Goal: Task Accomplishment & Management: Use online tool/utility

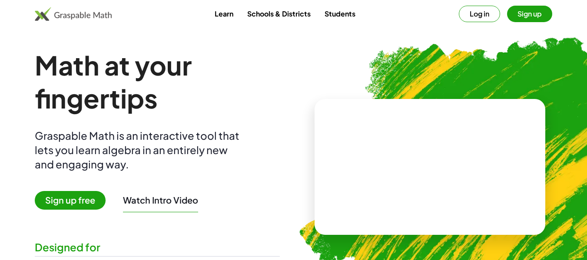
click at [485, 18] on button "Log in" at bounding box center [479, 14] width 41 height 17
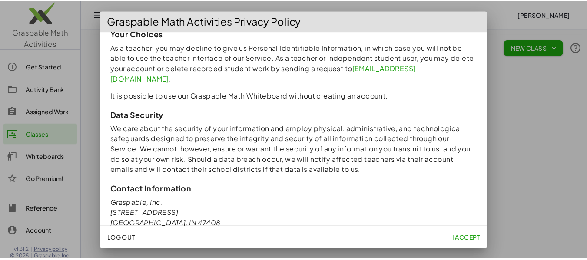
scroll to position [833, 0]
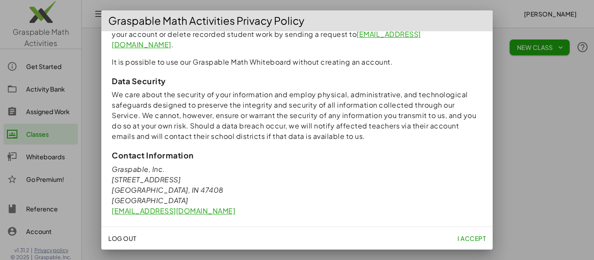
click at [470, 236] on span "I accept" at bounding box center [471, 239] width 28 height 8
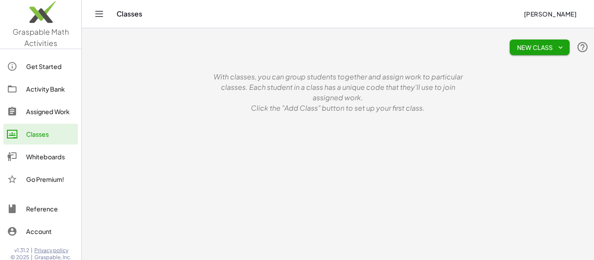
click at [40, 89] on div "Activity Bank" at bounding box center [50, 89] width 48 height 10
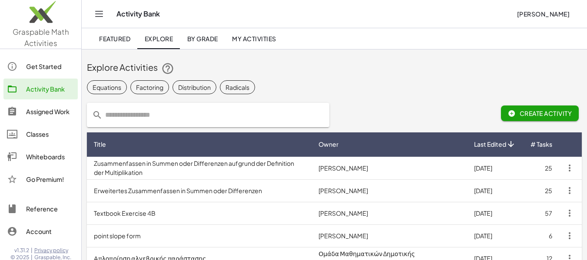
click at [203, 111] on input "text" at bounding box center [214, 115] width 222 height 24
type input "**********"
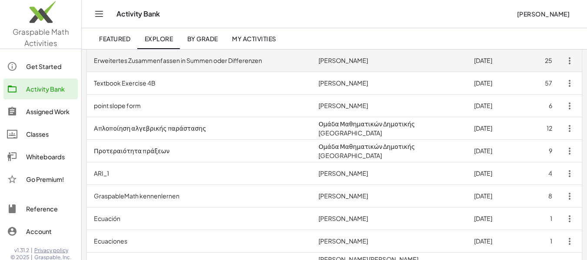
scroll to position [20, 0]
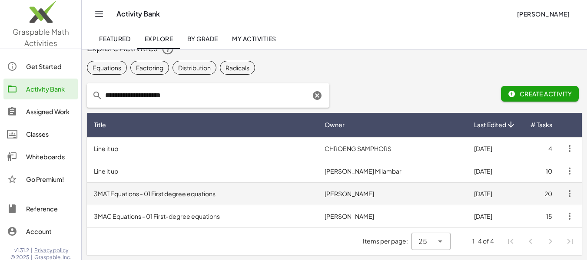
click at [237, 196] on td "3MAT Equations - 01 First degree equations" at bounding box center [202, 194] width 231 height 23
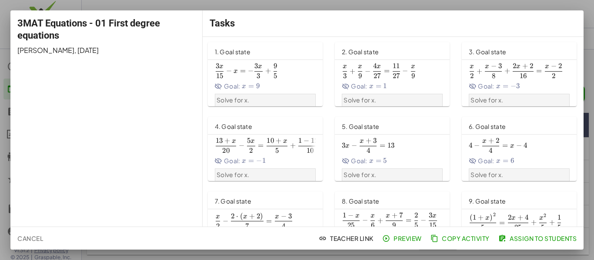
click at [256, 71] on span "3 3 x" at bounding box center [258, 68] width 8 height 10
click at [526, 240] on span "Assign to Students" at bounding box center [538, 239] width 76 height 8
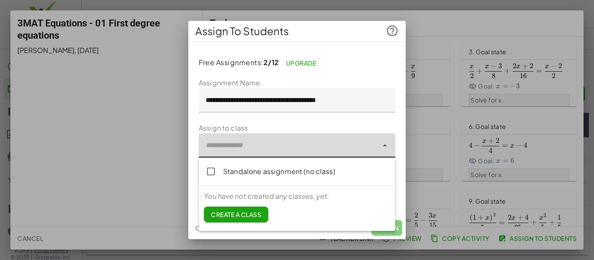
click at [246, 146] on div at bounding box center [288, 145] width 179 height 24
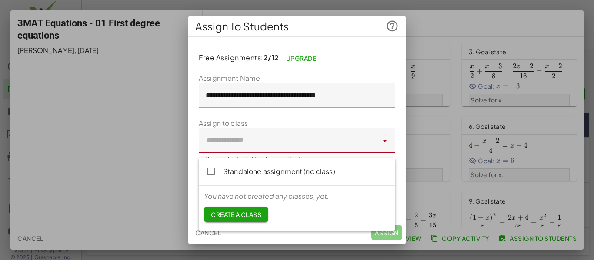
click at [319, 39] on div "**********" at bounding box center [296, 130] width 217 height 229
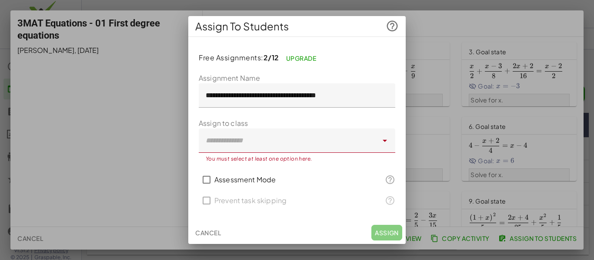
click at [212, 231] on span "Cancel" at bounding box center [208, 233] width 26 height 8
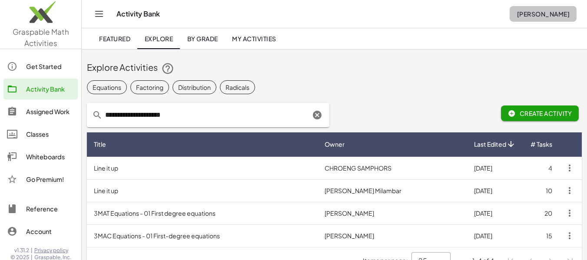
click at [532, 12] on span "Néstor Valles Villarreal" at bounding box center [543, 14] width 53 height 8
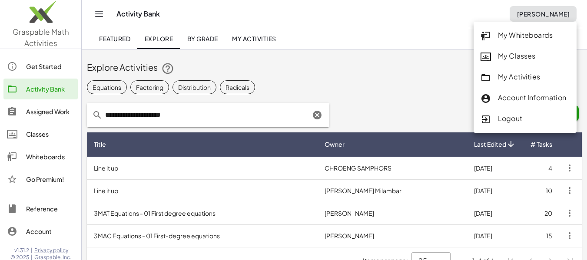
click at [512, 116] on div "Logout" at bounding box center [525, 118] width 89 height 11
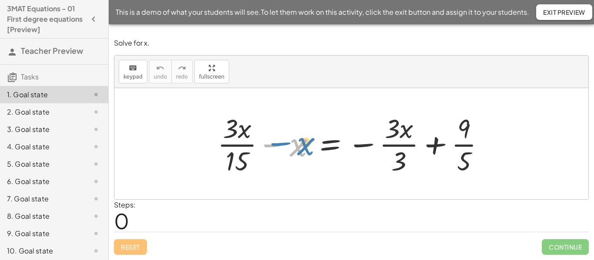
click at [301, 145] on div at bounding box center [354, 143] width 283 height 67
click at [274, 145] on div at bounding box center [354, 143] width 283 height 67
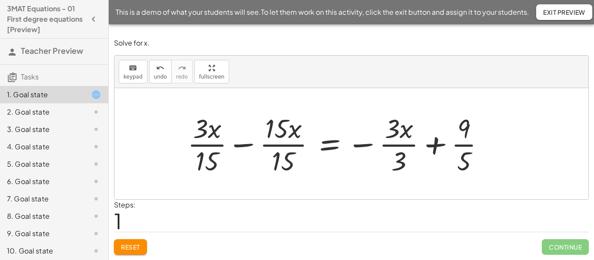
click at [241, 147] on div at bounding box center [339, 143] width 313 height 67
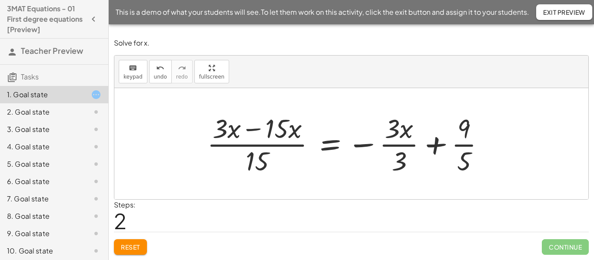
click at [256, 146] on div at bounding box center [348, 143] width 293 height 67
click at [251, 131] on div at bounding box center [348, 143] width 293 height 67
click at [251, 131] on div at bounding box center [369, 143] width 253 height 67
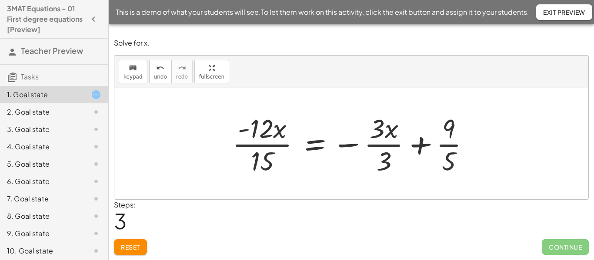
click at [265, 145] on div at bounding box center [354, 143] width 253 height 67
click at [265, 145] on div at bounding box center [359, 143] width 244 height 67
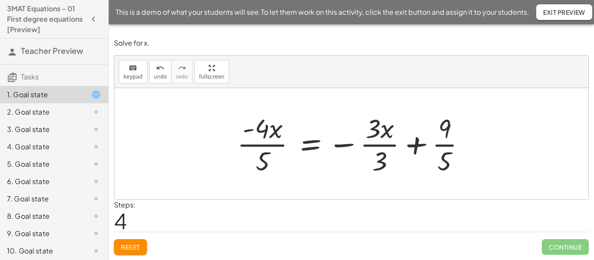
click at [266, 145] on div at bounding box center [354, 143] width 244 height 67
click at [376, 145] on div at bounding box center [354, 143] width 244 height 67
click at [376, 145] on div at bounding box center [343, 143] width 222 height 67
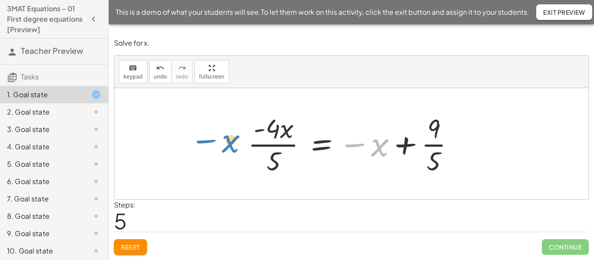
drag, startPoint x: 377, startPoint y: 147, endPoint x: 228, endPoint y: 143, distance: 149.5
drag, startPoint x: 356, startPoint y: 144, endPoint x: 282, endPoint y: 142, distance: 74.3
click at [282, 142] on div at bounding box center [354, 143] width 222 height 67
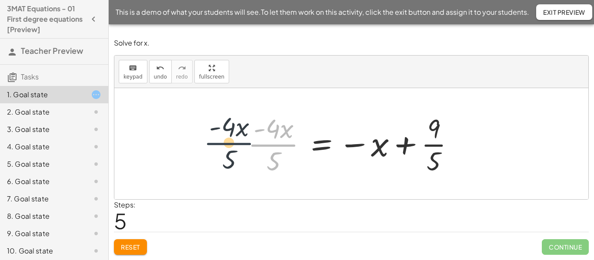
drag, startPoint x: 276, startPoint y: 147, endPoint x: 229, endPoint y: 145, distance: 47.0
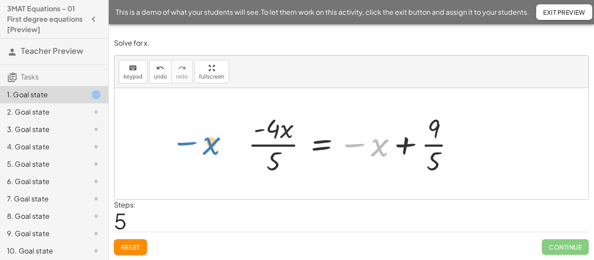
drag, startPoint x: 378, startPoint y: 150, endPoint x: 199, endPoint y: 142, distance: 179.2
click at [199, 142] on div "+ · 3 · x · 15 − x = − · 3 · x · 3 + · 9 · 5 + · 3 · x · 15 − · 15 · x · 15 = −…" at bounding box center [351, 143] width 474 height 111
click at [357, 146] on div at bounding box center [354, 143] width 222 height 67
drag, startPoint x: 357, startPoint y: 146, endPoint x: 254, endPoint y: 131, distance: 103.5
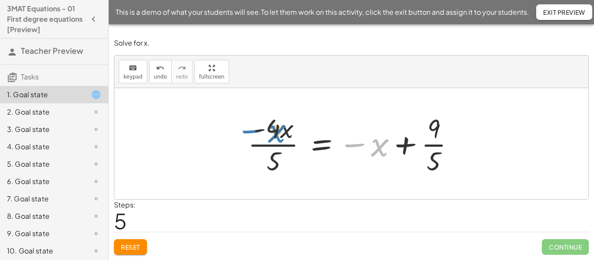
click at [254, 131] on div at bounding box center [354, 143] width 222 height 67
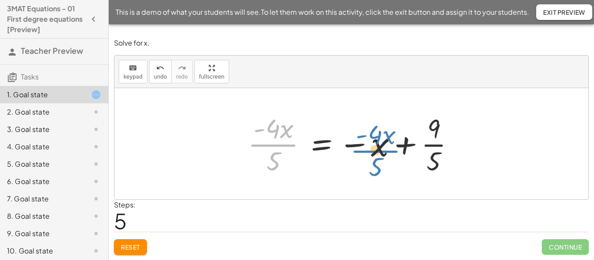
drag, startPoint x: 260, startPoint y: 144, endPoint x: 362, endPoint y: 150, distance: 101.9
click at [362, 150] on div at bounding box center [354, 143] width 222 height 67
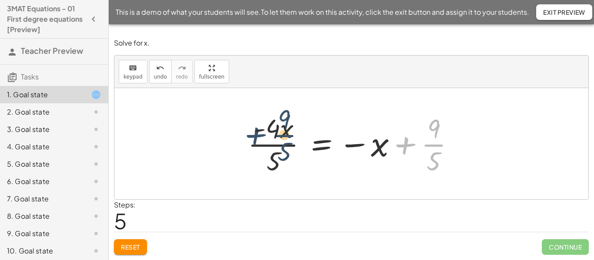
drag, startPoint x: 432, startPoint y: 146, endPoint x: 281, endPoint y: 136, distance: 151.1
click at [281, 136] on div at bounding box center [354, 143] width 222 height 67
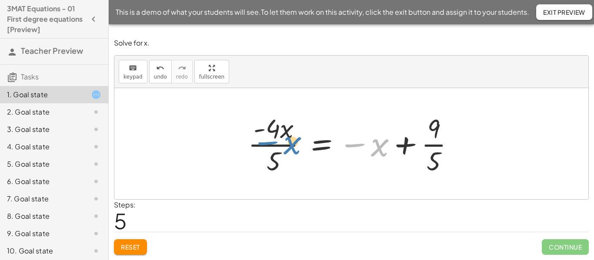
drag, startPoint x: 381, startPoint y: 149, endPoint x: 299, endPoint y: 147, distance: 81.7
click at [299, 147] on div at bounding box center [354, 143] width 222 height 67
click at [382, 149] on div at bounding box center [354, 143] width 222 height 67
click at [355, 145] on div at bounding box center [354, 143] width 222 height 67
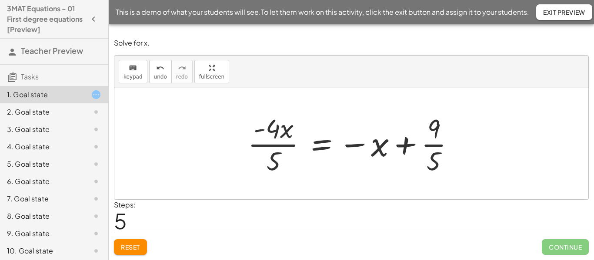
click at [355, 145] on div at bounding box center [354, 143] width 222 height 67
drag, startPoint x: 355, startPoint y: 145, endPoint x: 269, endPoint y: 146, distance: 86.5
click at [269, 146] on div at bounding box center [354, 143] width 222 height 67
drag, startPoint x: 356, startPoint y: 146, endPoint x: 186, endPoint y: 142, distance: 169.5
click at [186, 142] on div "+ · 3 · x · 15 − x = − · 3 · x · 3 + · 9 · 5 + · 3 · x · 15 − · 15 · x · 15 = −…" at bounding box center [351, 143] width 474 height 111
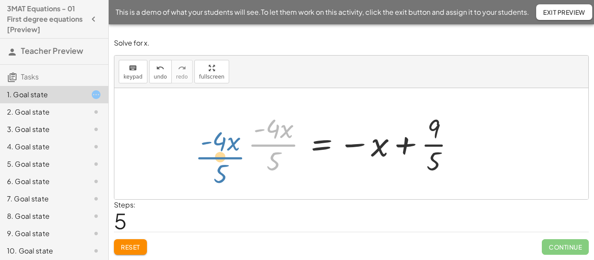
drag, startPoint x: 265, startPoint y: 146, endPoint x: 200, endPoint y: 161, distance: 65.9
click at [200, 161] on div "+ · 3 · x · 15 − x = − · 3 · x · 3 + · 9 · 5 + · 3 · x · 15 − · 15 · x · 15 = −…" at bounding box center [351, 143] width 474 height 111
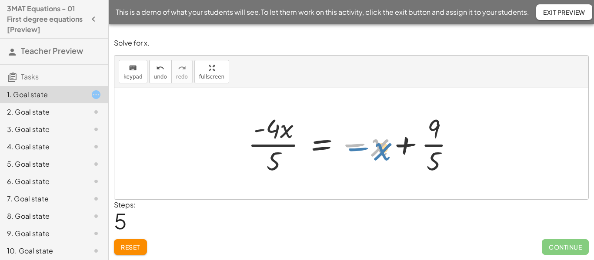
drag, startPoint x: 378, startPoint y: 150, endPoint x: 372, endPoint y: 156, distance: 8.3
click at [377, 157] on div at bounding box center [354, 143] width 222 height 67
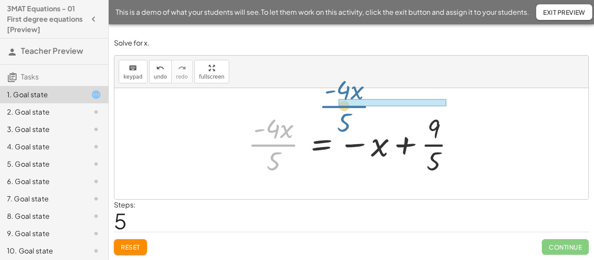
drag, startPoint x: 261, startPoint y: 143, endPoint x: 334, endPoint y: 104, distance: 82.6
click at [334, 104] on div "+ · 3 · x · 15 − x = − · 3 · x · 3 + · 9 · 5 + · 3 · x · 15 − · 15 · x · 15 = −…" at bounding box center [351, 143] width 474 height 111
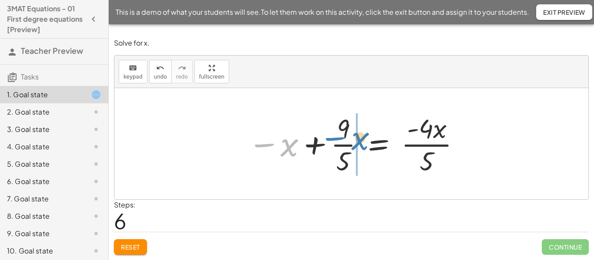
drag, startPoint x: 285, startPoint y: 150, endPoint x: 355, endPoint y: 144, distance: 71.1
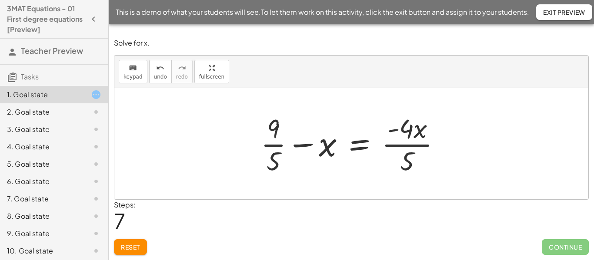
click at [346, 150] on div at bounding box center [354, 143] width 196 height 67
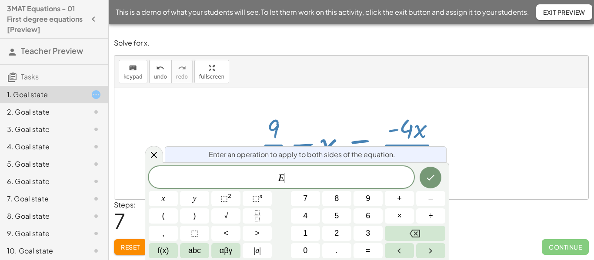
click at [361, 116] on div at bounding box center [354, 143] width 196 height 67
click at [156, 156] on icon at bounding box center [154, 155] width 10 height 10
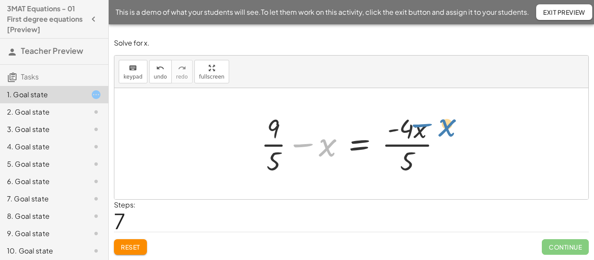
drag, startPoint x: 324, startPoint y: 151, endPoint x: 444, endPoint y: 131, distance: 121.6
click at [444, 131] on div at bounding box center [354, 143] width 196 height 67
click at [275, 145] on div at bounding box center [354, 143] width 196 height 67
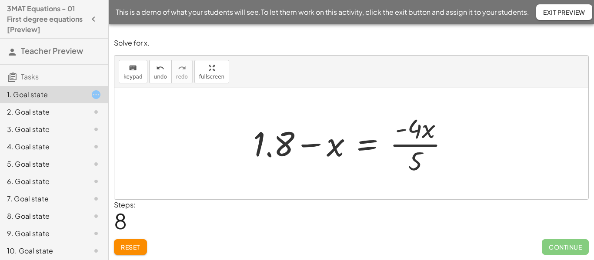
click at [405, 144] on div at bounding box center [355, 143] width 212 height 67
click at [414, 131] on div at bounding box center [355, 143] width 212 height 67
click at [412, 131] on div at bounding box center [355, 143] width 212 height 67
click at [425, 134] on div at bounding box center [355, 143] width 212 height 67
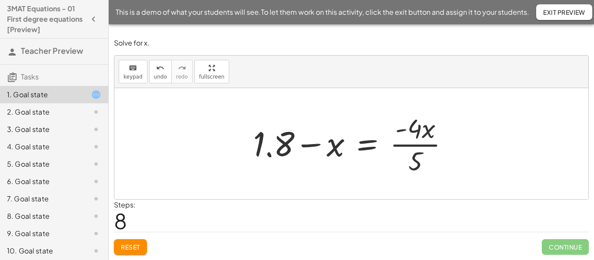
click at [425, 134] on div at bounding box center [355, 143] width 212 height 67
click at [143, 242] on button "Reset" at bounding box center [130, 247] width 33 height 16
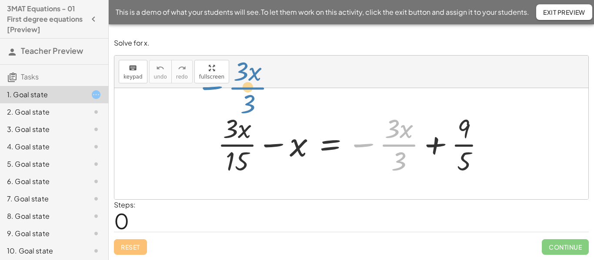
drag, startPoint x: 389, startPoint y: 148, endPoint x: 228, endPoint y: 86, distance: 172.4
click at [228, 86] on div "keyboard keypad undo undo redo redo fullscreen − · 3 · x · 3 + · 3 · x · 15 − x…" at bounding box center [351, 128] width 474 height 144
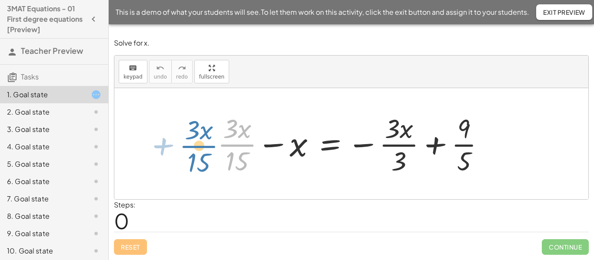
drag, startPoint x: 239, startPoint y: 146, endPoint x: 200, endPoint y: 148, distance: 38.7
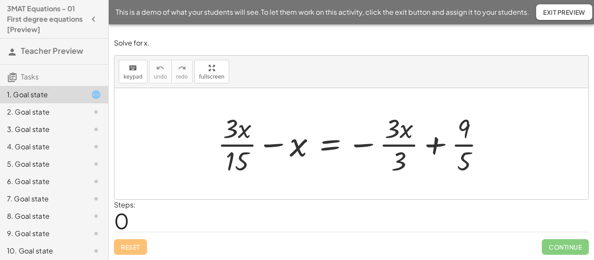
click at [230, 133] on div at bounding box center [354, 143] width 283 height 67
click at [230, 135] on div at bounding box center [354, 143] width 283 height 67
click at [232, 146] on div at bounding box center [354, 143] width 283 height 67
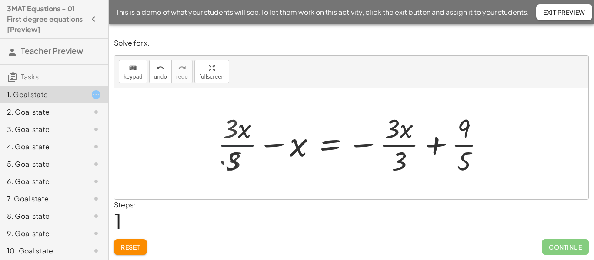
click at [232, 146] on div at bounding box center [361, 143] width 269 height 67
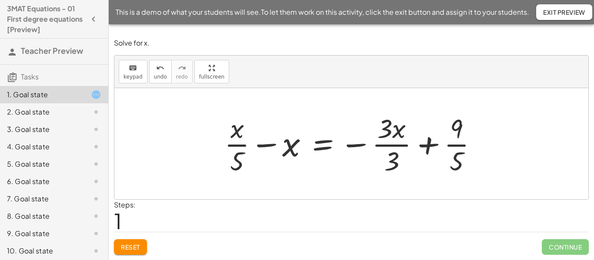
click at [385, 146] on div at bounding box center [354, 143] width 269 height 67
click at [385, 146] on div at bounding box center [343, 143] width 247 height 67
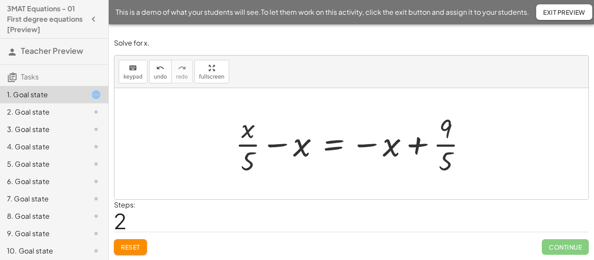
click at [369, 146] on div at bounding box center [354, 143] width 247 height 67
drag, startPoint x: 369, startPoint y: 146, endPoint x: 275, endPoint y: 148, distance: 93.9
click at [275, 148] on div at bounding box center [354, 143] width 247 height 67
drag, startPoint x: 298, startPoint y: 150, endPoint x: 394, endPoint y: 151, distance: 96.0
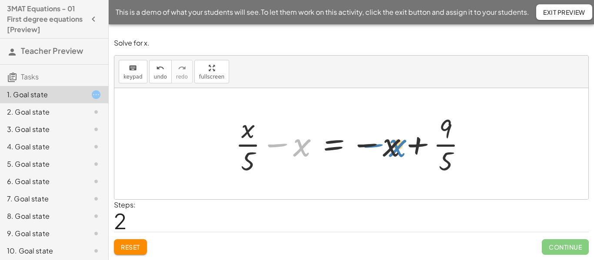
click at [394, 151] on div at bounding box center [354, 143] width 247 height 67
drag, startPoint x: 303, startPoint y: 146, endPoint x: 428, endPoint y: 70, distance: 145.8
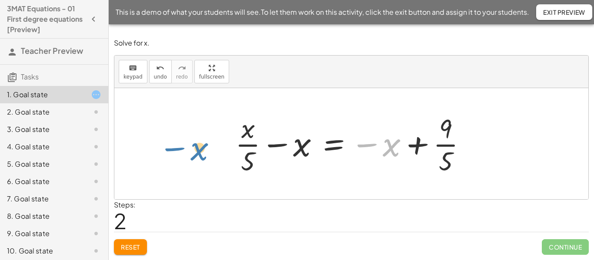
drag, startPoint x: 391, startPoint y: 146, endPoint x: 197, endPoint y: 150, distance: 194.3
click at [282, 147] on div at bounding box center [354, 143] width 247 height 67
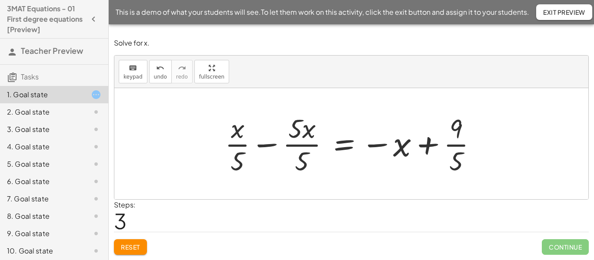
click at [256, 146] on div at bounding box center [354, 143] width 268 height 67
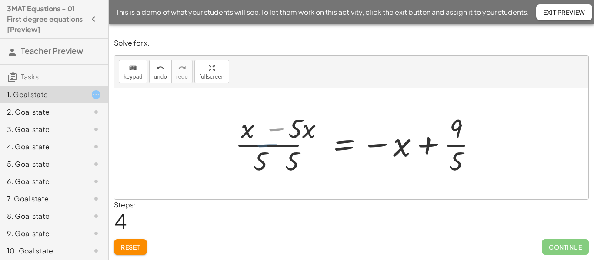
click at [265, 148] on div at bounding box center [364, 143] width 248 height 67
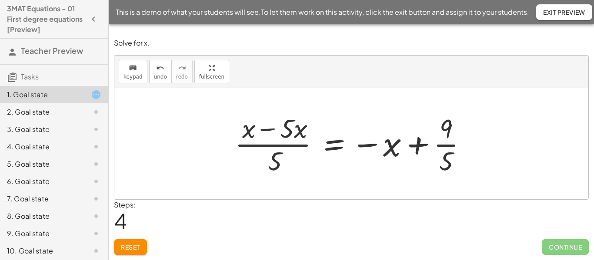
click at [265, 148] on div at bounding box center [354, 143] width 248 height 67
click at [267, 131] on div at bounding box center [354, 143] width 248 height 67
click at [267, 131] on div at bounding box center [367, 143] width 222 height 67
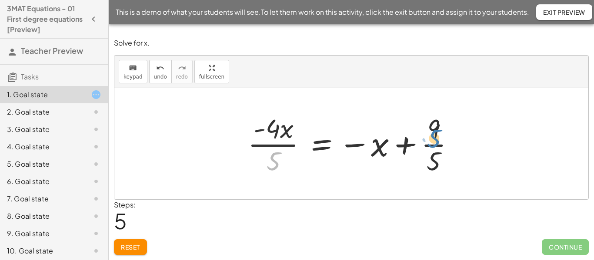
drag, startPoint x: 273, startPoint y: 159, endPoint x: 433, endPoint y: 136, distance: 161.0
click at [433, 136] on div at bounding box center [354, 143] width 222 height 67
click at [355, 147] on div at bounding box center [354, 143] width 222 height 67
drag, startPoint x: 275, startPoint y: 165, endPoint x: 331, endPoint y: 149, distance: 58.9
click at [331, 149] on div at bounding box center [354, 143] width 222 height 67
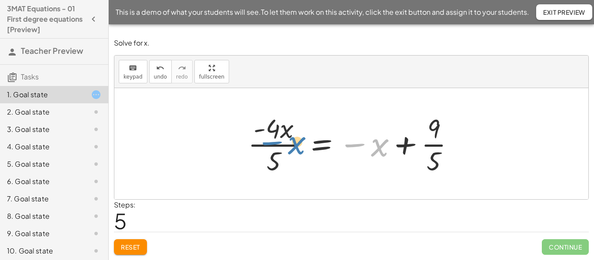
drag, startPoint x: 378, startPoint y: 149, endPoint x: 271, endPoint y: 151, distance: 107.3
click at [271, 151] on div at bounding box center [354, 143] width 222 height 67
click at [551, 11] on span "Exit Preview" at bounding box center [564, 12] width 42 height 8
